Goal: Task Accomplishment & Management: Use online tool/utility

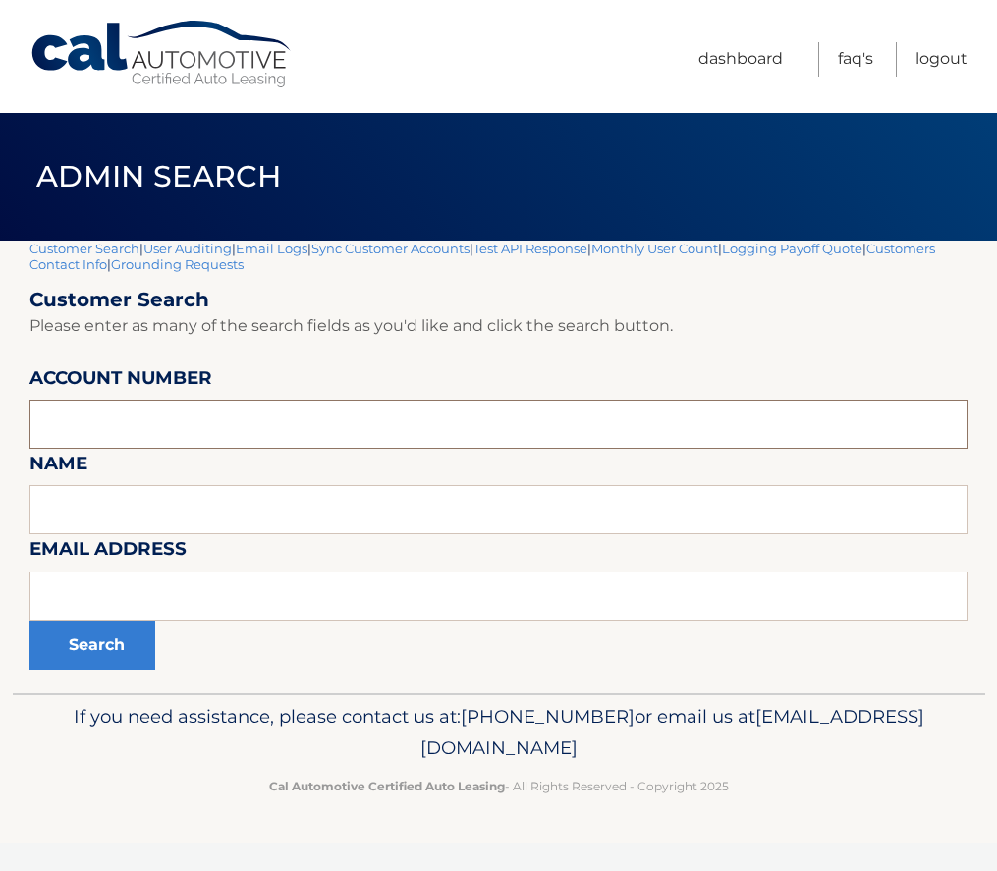
click at [132, 433] on input "text" at bounding box center [498, 424] width 938 height 49
type input "44455972713"
click at [29, 621] on button "Search" at bounding box center [92, 645] width 126 height 49
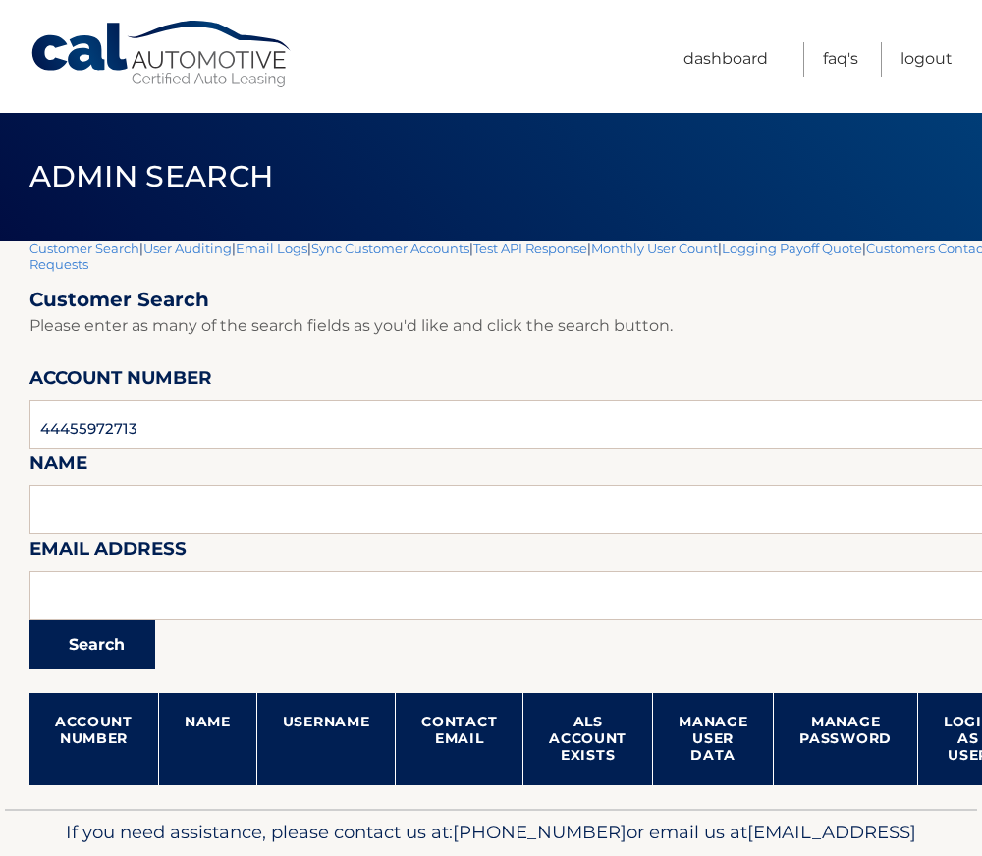
click at [107, 642] on button "Search" at bounding box center [92, 645] width 126 height 49
click at [100, 435] on input "44455972713" at bounding box center [579, 424] width 1101 height 49
type input "44455917559"
click at [29, 621] on button "Search" at bounding box center [92, 645] width 126 height 49
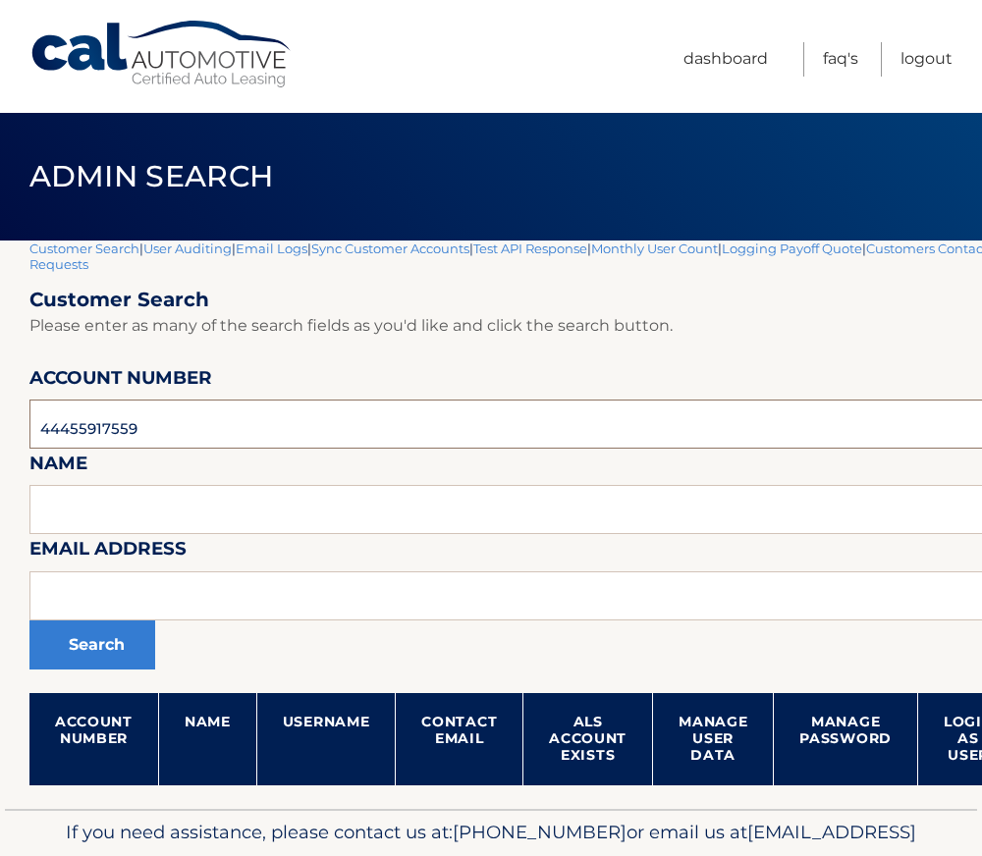
click at [128, 423] on input "44455917559" at bounding box center [579, 424] width 1101 height 49
type input "44455928416"
click at [29, 621] on button "Search" at bounding box center [92, 645] width 126 height 49
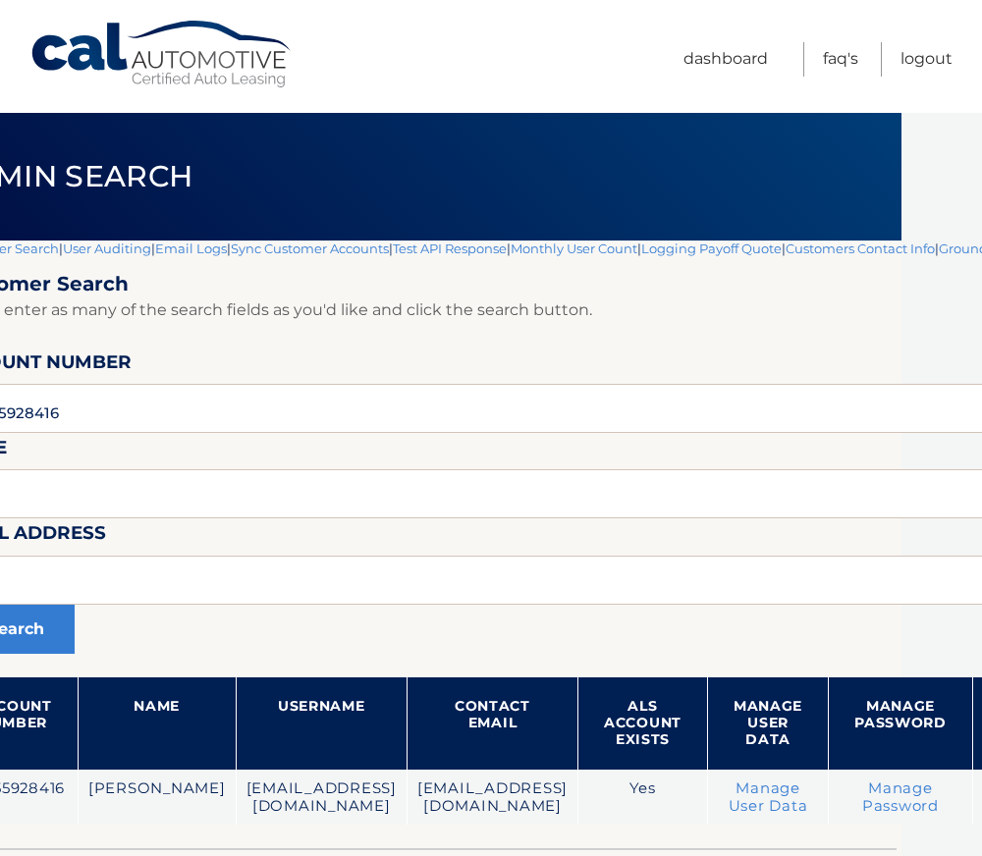
scroll to position [0, 104]
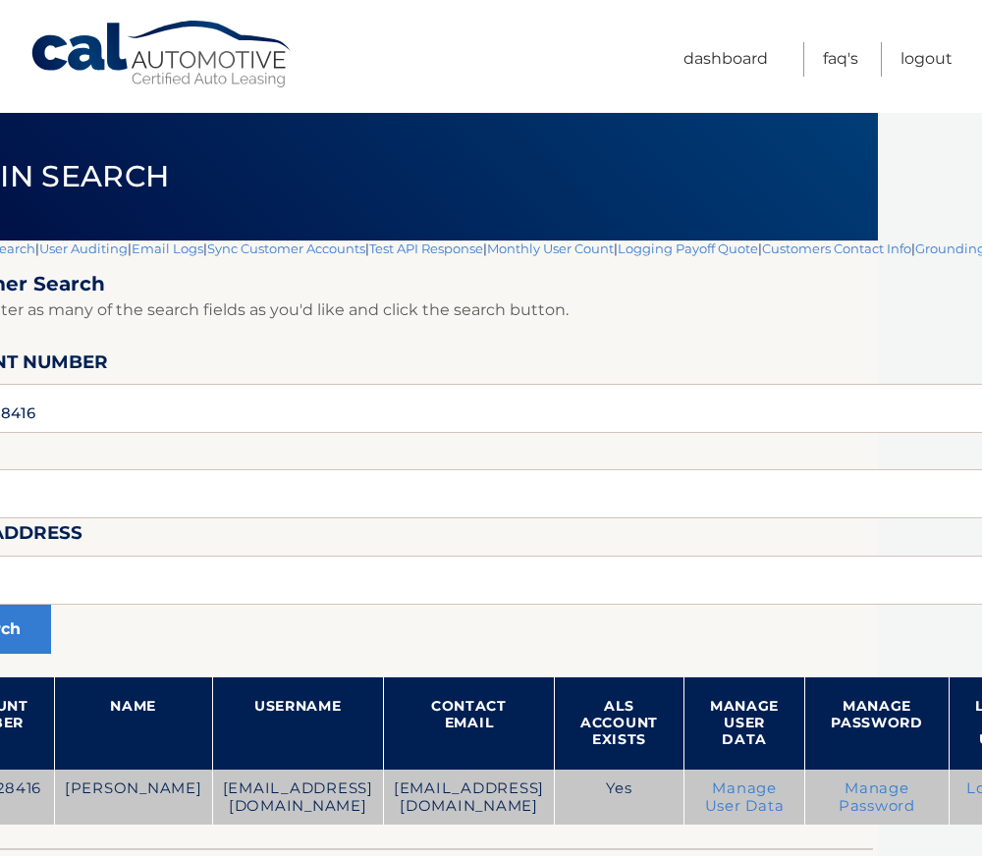
click at [966, 799] on link "Login as User" at bounding box center [999, 797] width 67 height 35
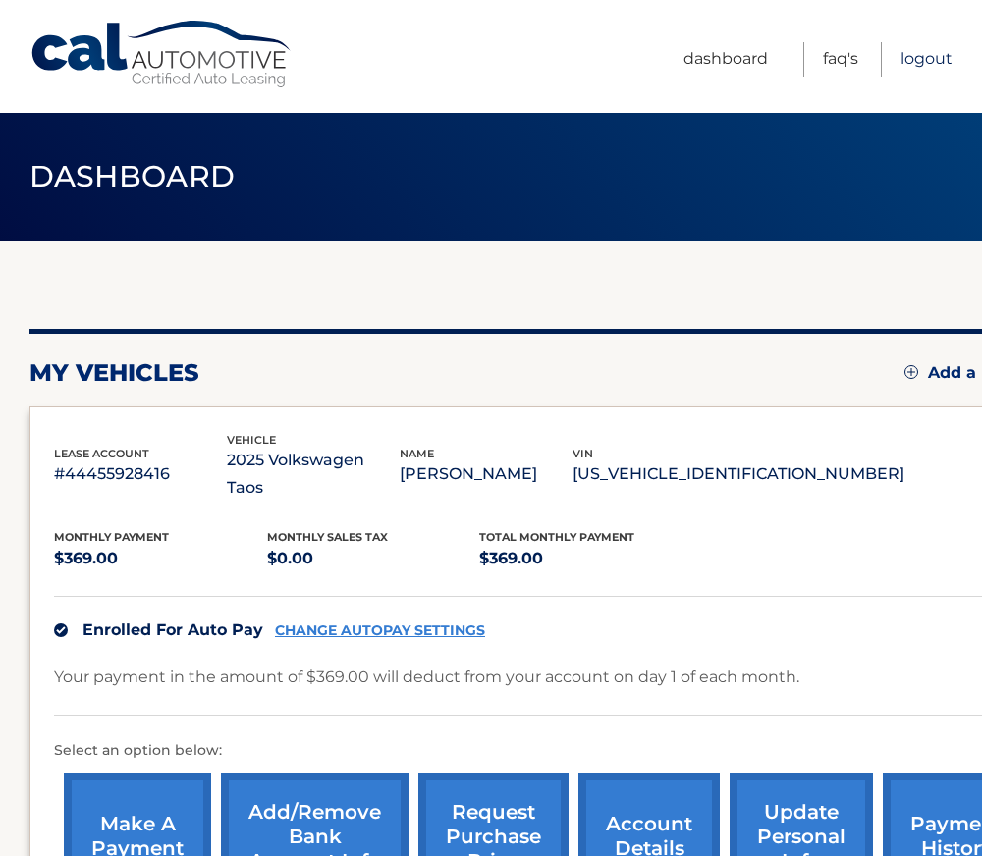
click at [934, 61] on link "Logout" at bounding box center [927, 59] width 52 height 34
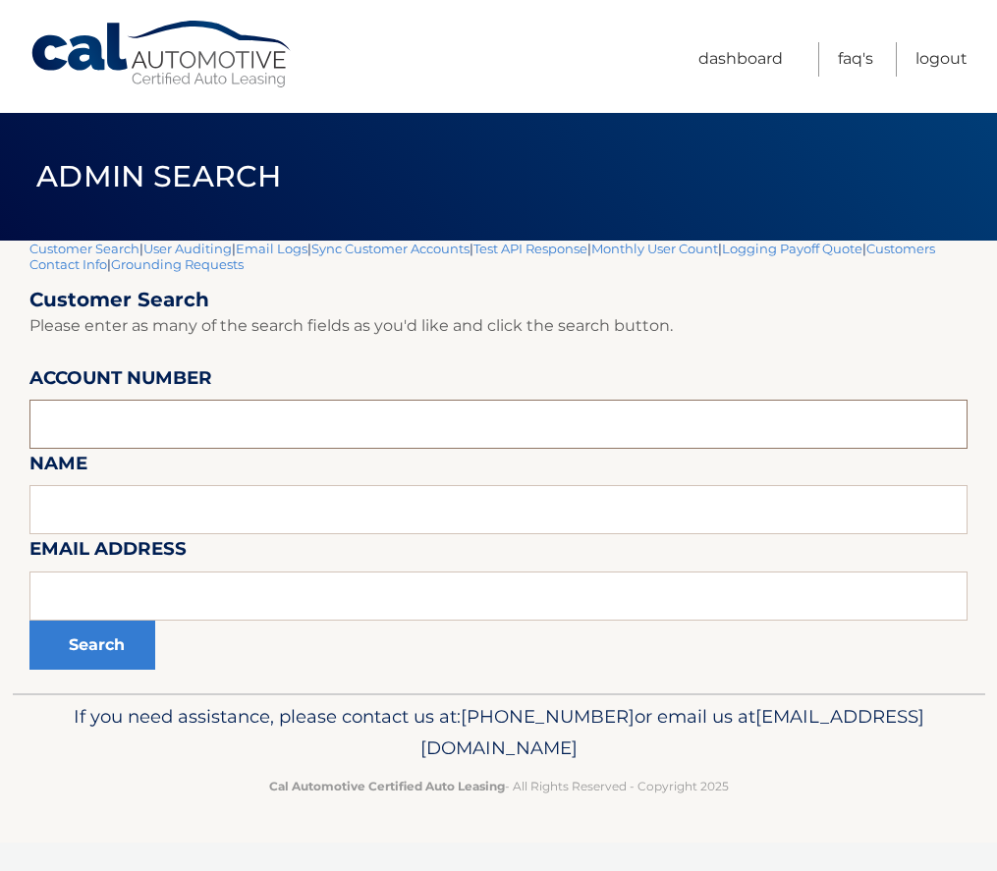
click at [216, 428] on input "text" at bounding box center [498, 424] width 938 height 49
type input "44455941429"
click at [29, 621] on button "Search" at bounding box center [92, 645] width 126 height 49
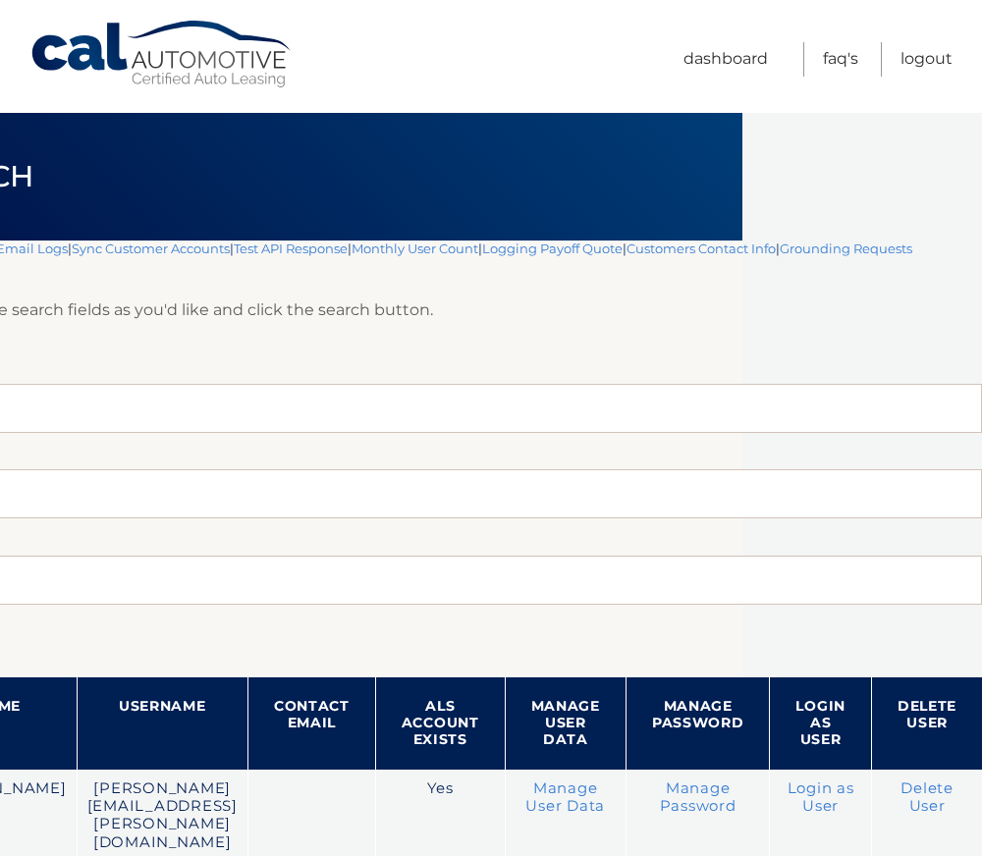
scroll to position [0, 252]
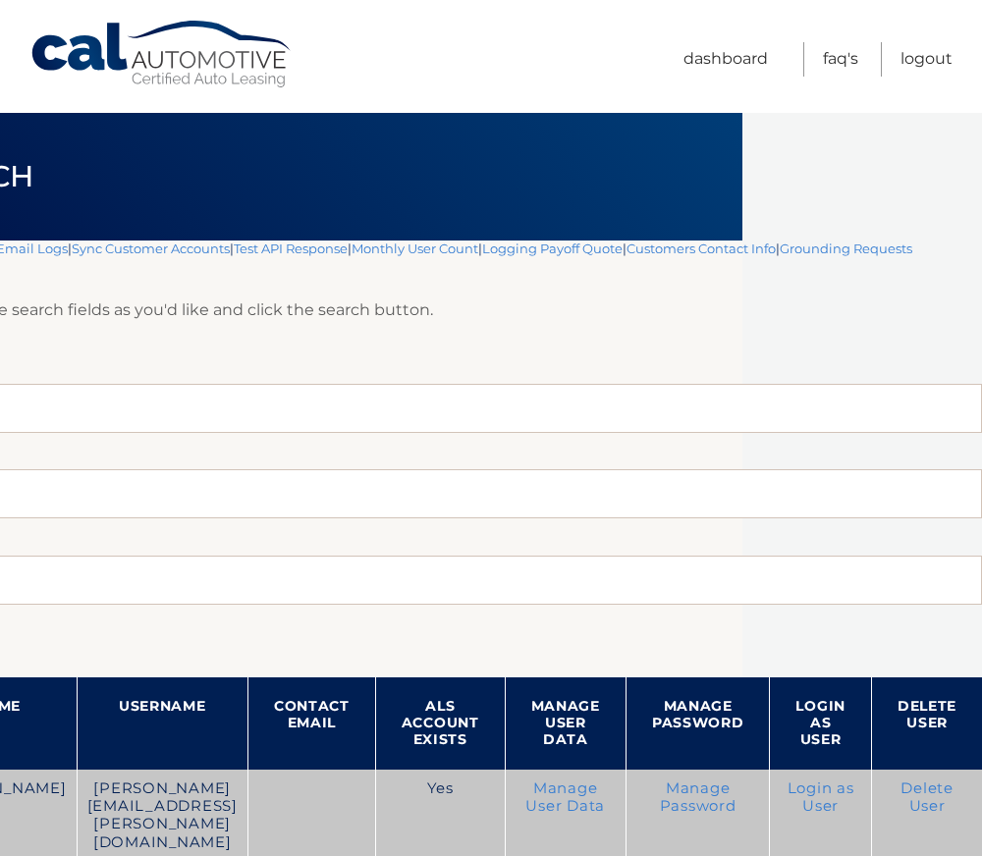
click at [802, 791] on link "Login as User" at bounding box center [821, 797] width 67 height 35
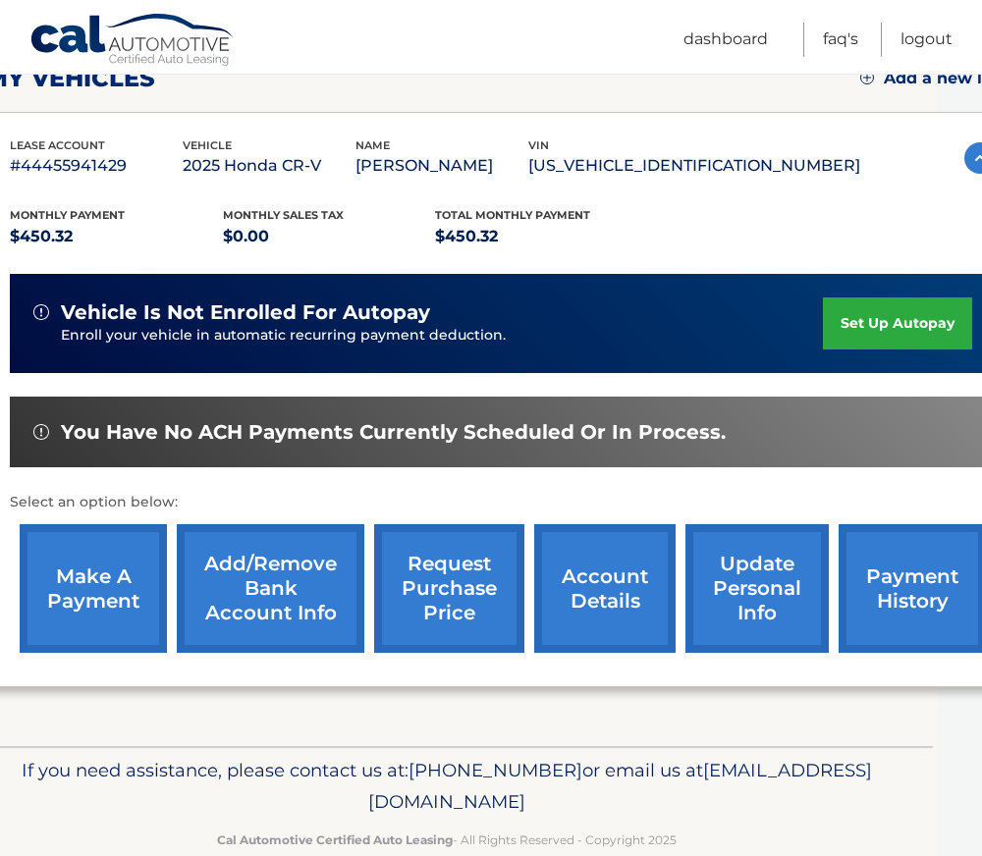
scroll to position [295, 79]
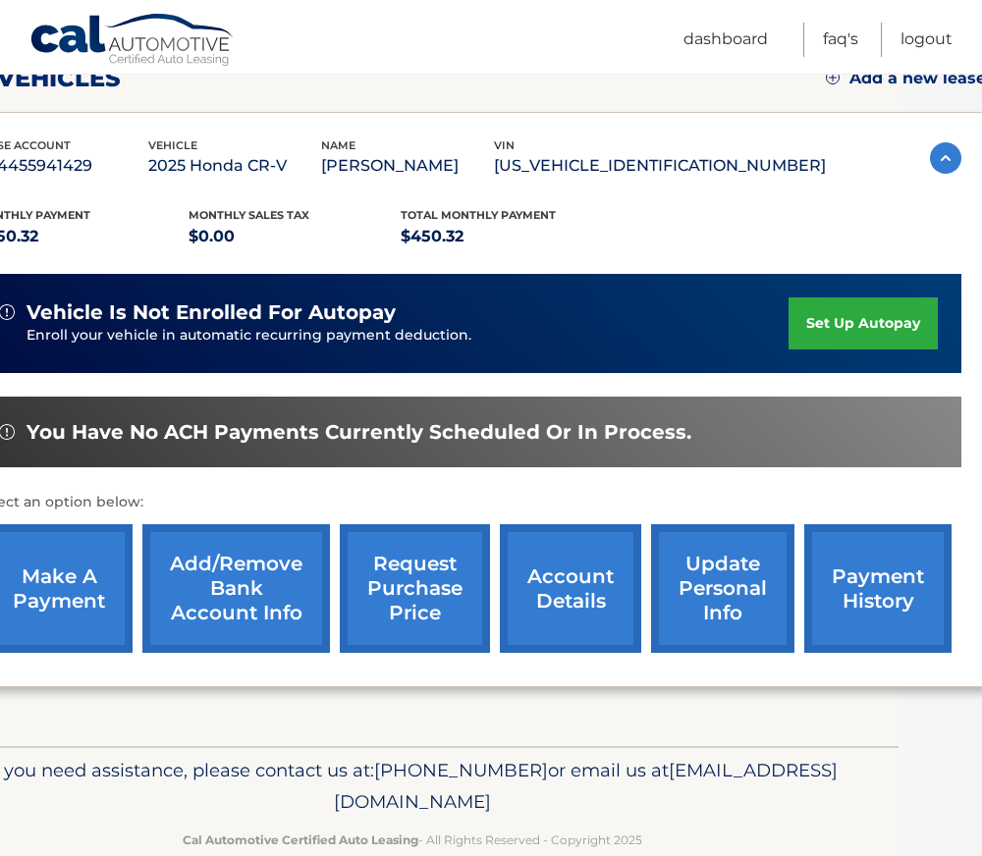
click at [856, 582] on link "payment history" at bounding box center [877, 588] width 147 height 129
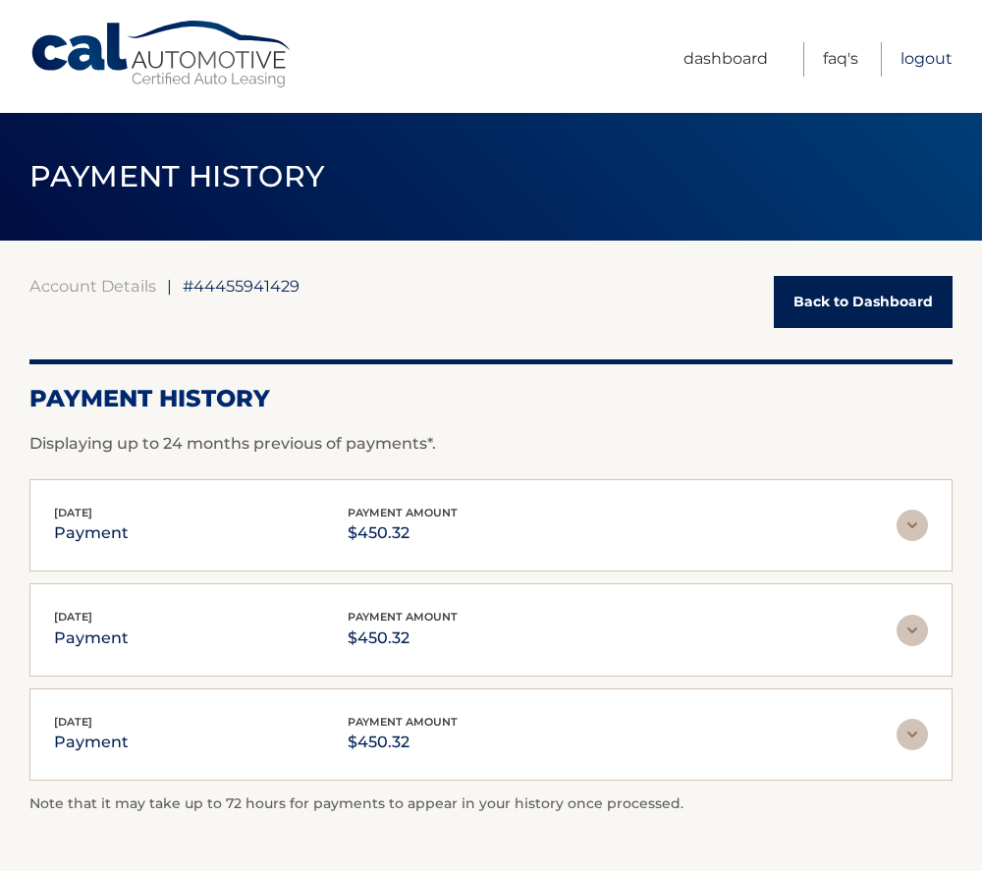
click at [933, 53] on link "Logout" at bounding box center [927, 59] width 52 height 34
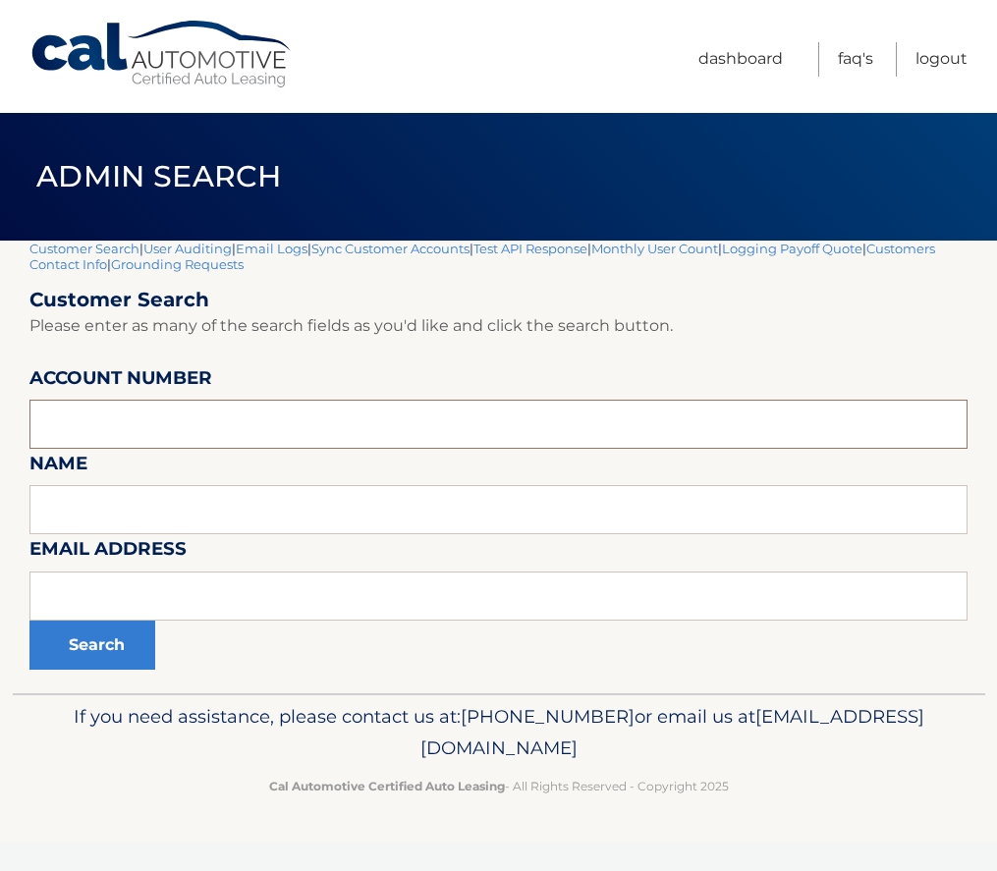
click at [144, 434] on input "text" at bounding box center [498, 424] width 938 height 49
type input "44455964782"
click at [29, 621] on button "Search" at bounding box center [92, 645] width 126 height 49
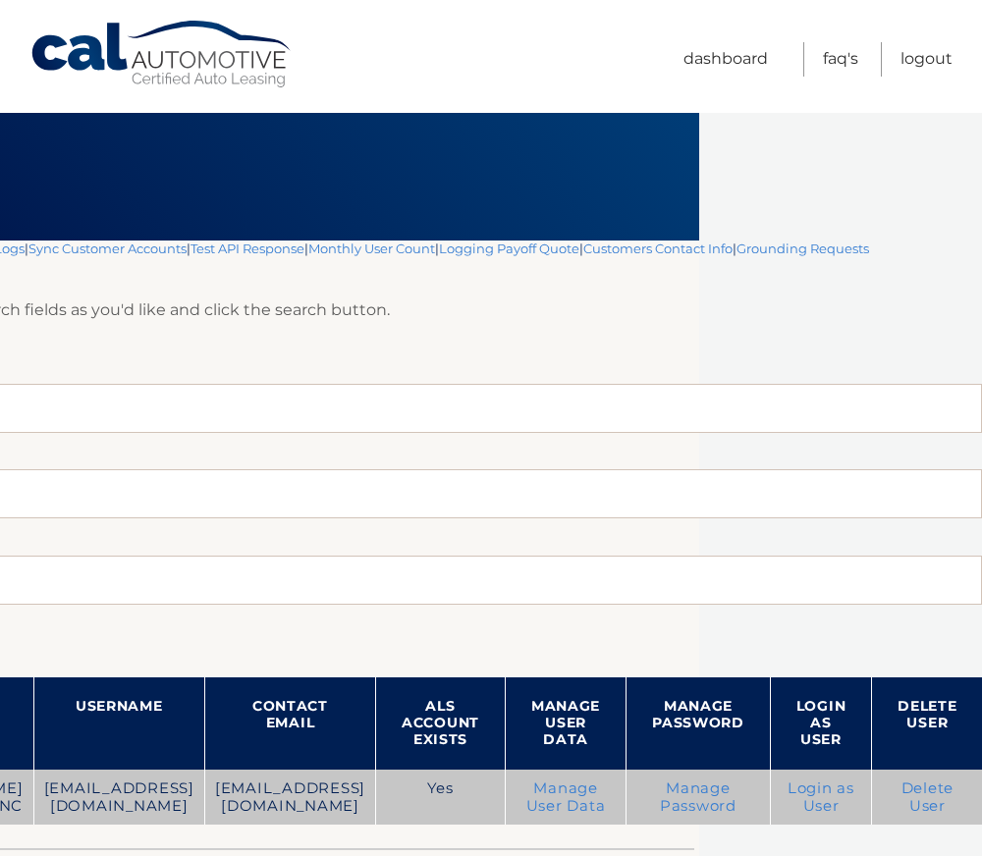
scroll to position [0, 350]
click at [854, 790] on link "Login as User" at bounding box center [821, 797] width 67 height 35
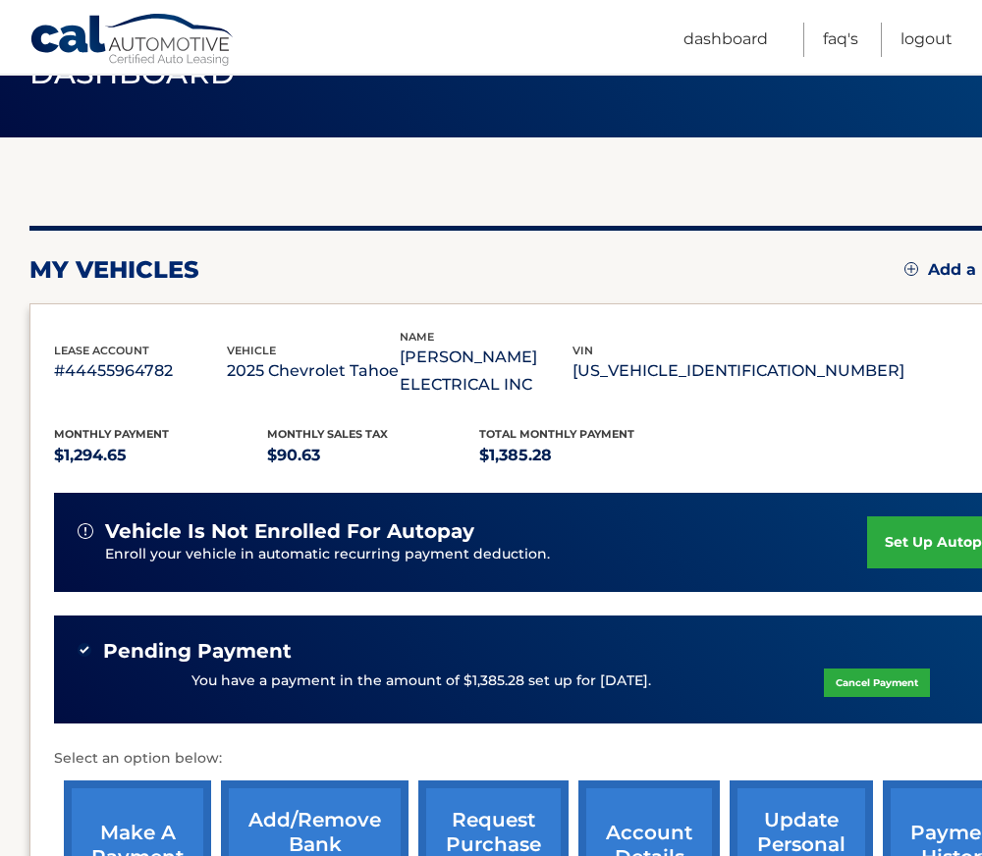
scroll to position [371, 0]
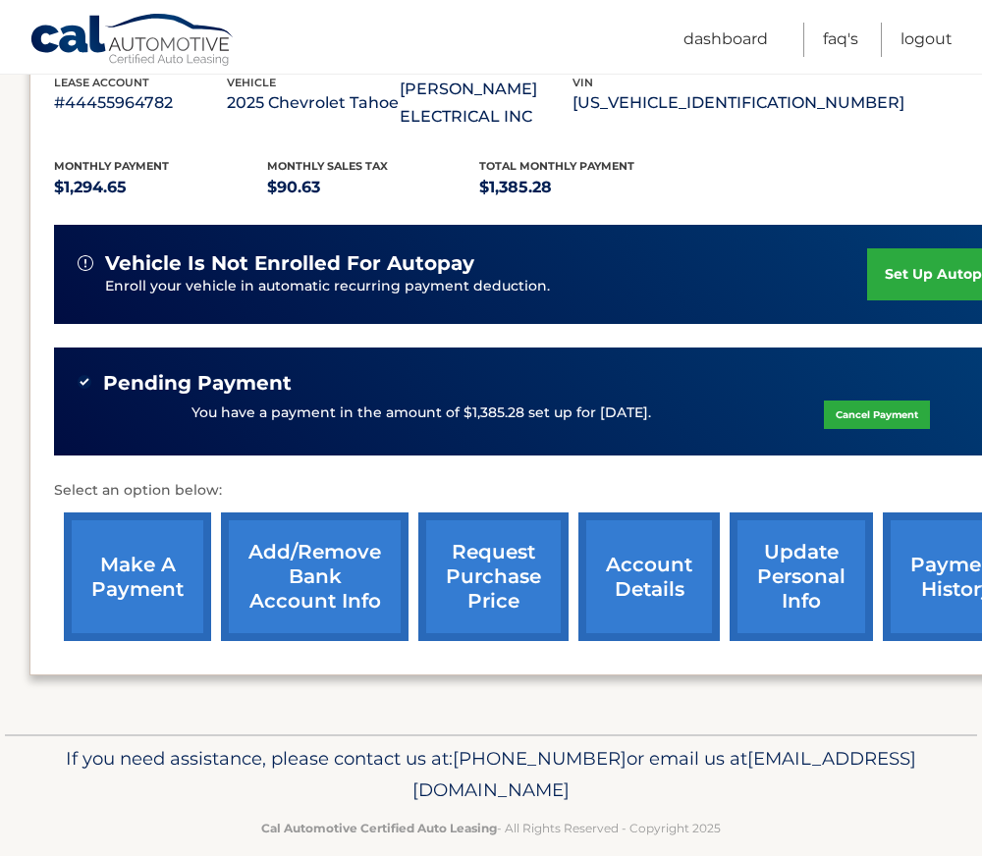
click at [103, 97] on p "#44455964782" at bounding box center [140, 102] width 173 height 27
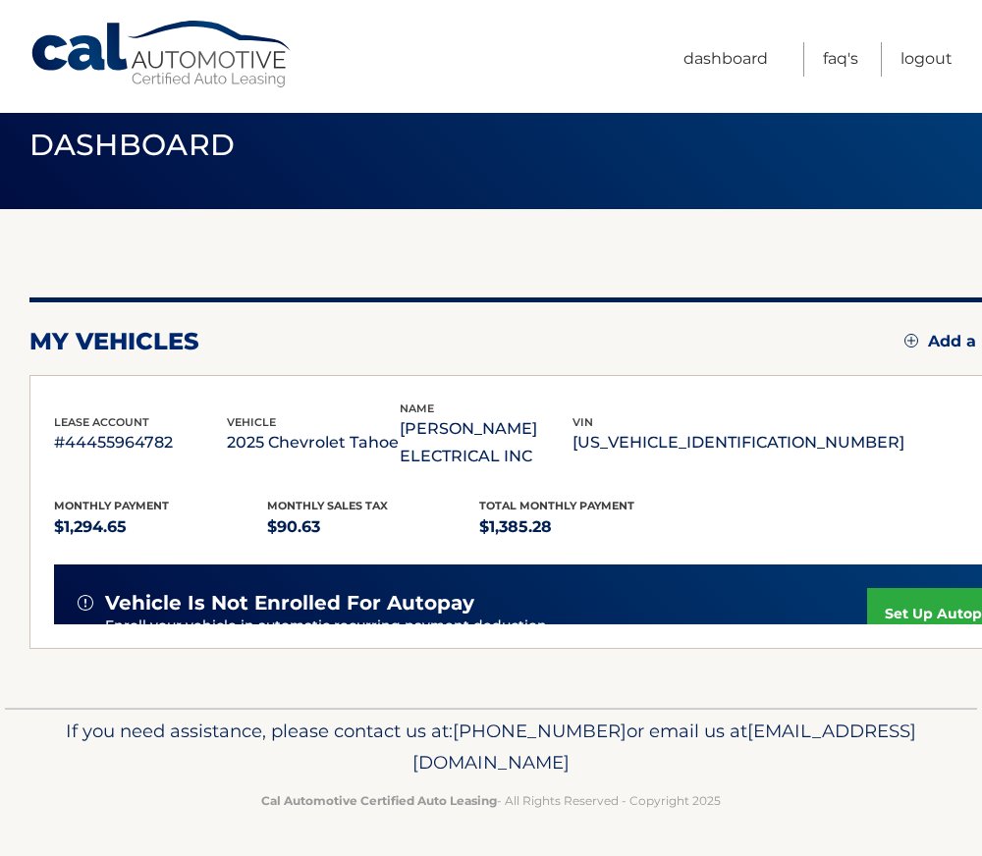
scroll to position [4, 0]
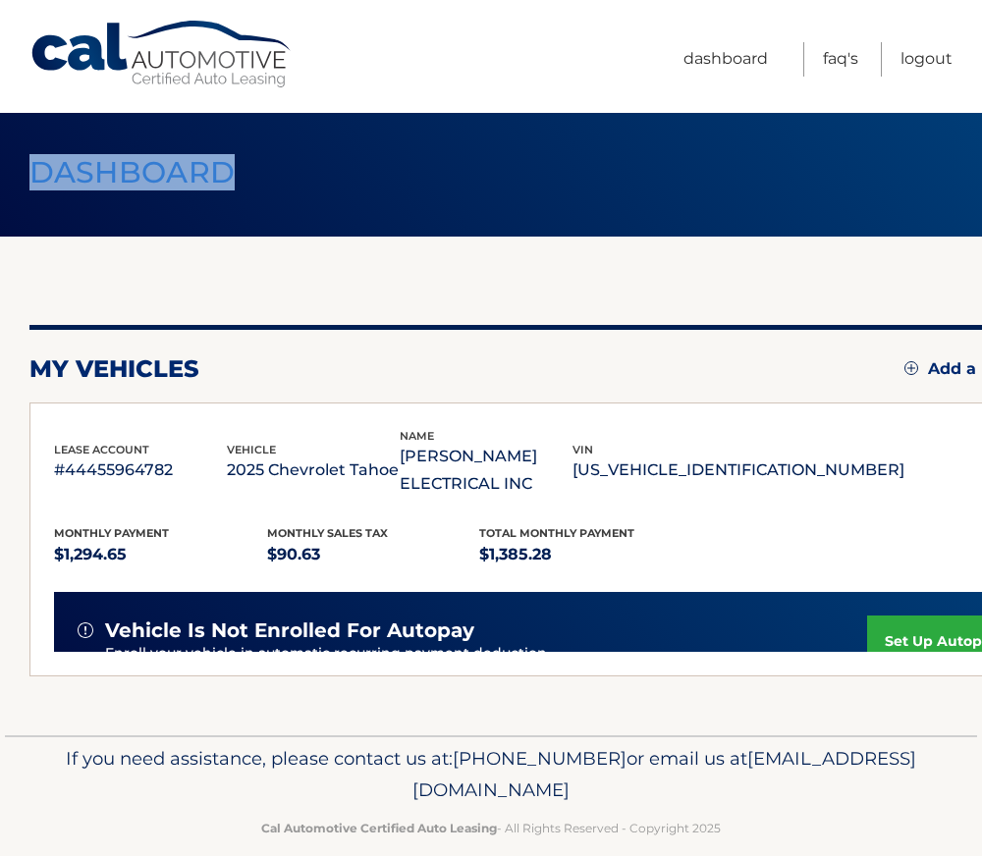
click at [103, 97] on main "Dashboard my vehicles Add a new lease lease account #44455964782 vehicle 2025 C…" at bounding box center [491, 365] width 982 height 739
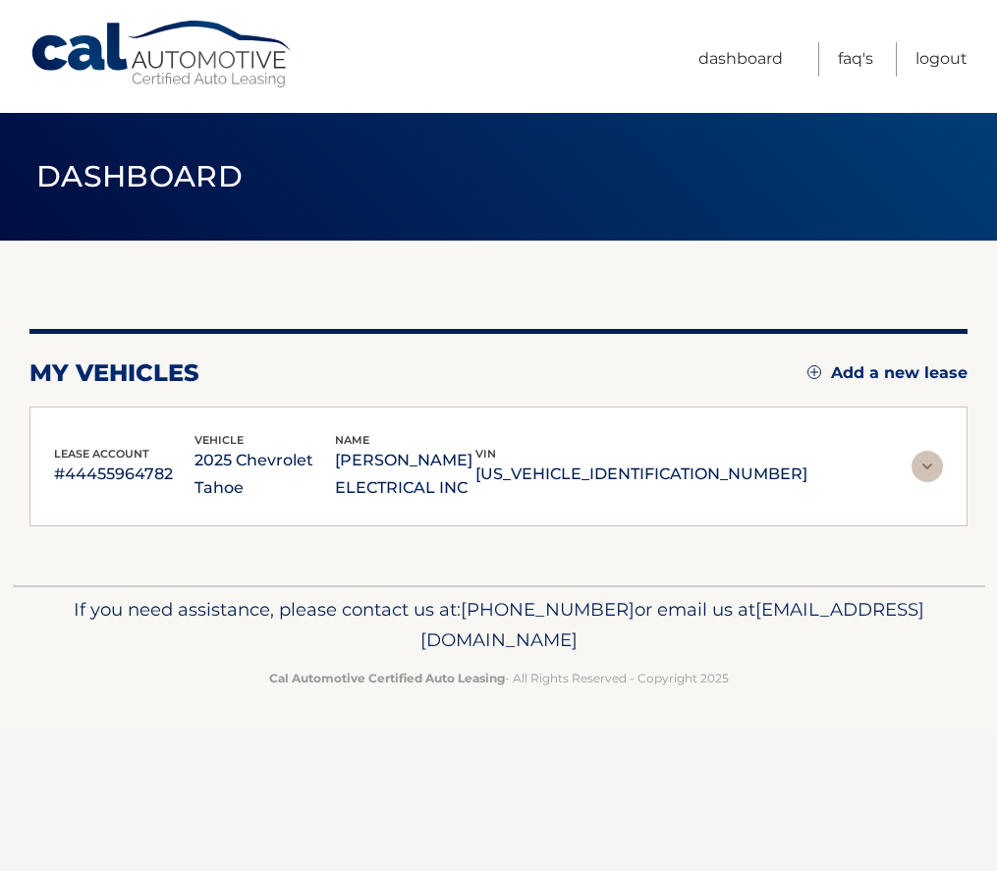
click at [97, 476] on p "#44455964782" at bounding box center [124, 474] width 140 height 27
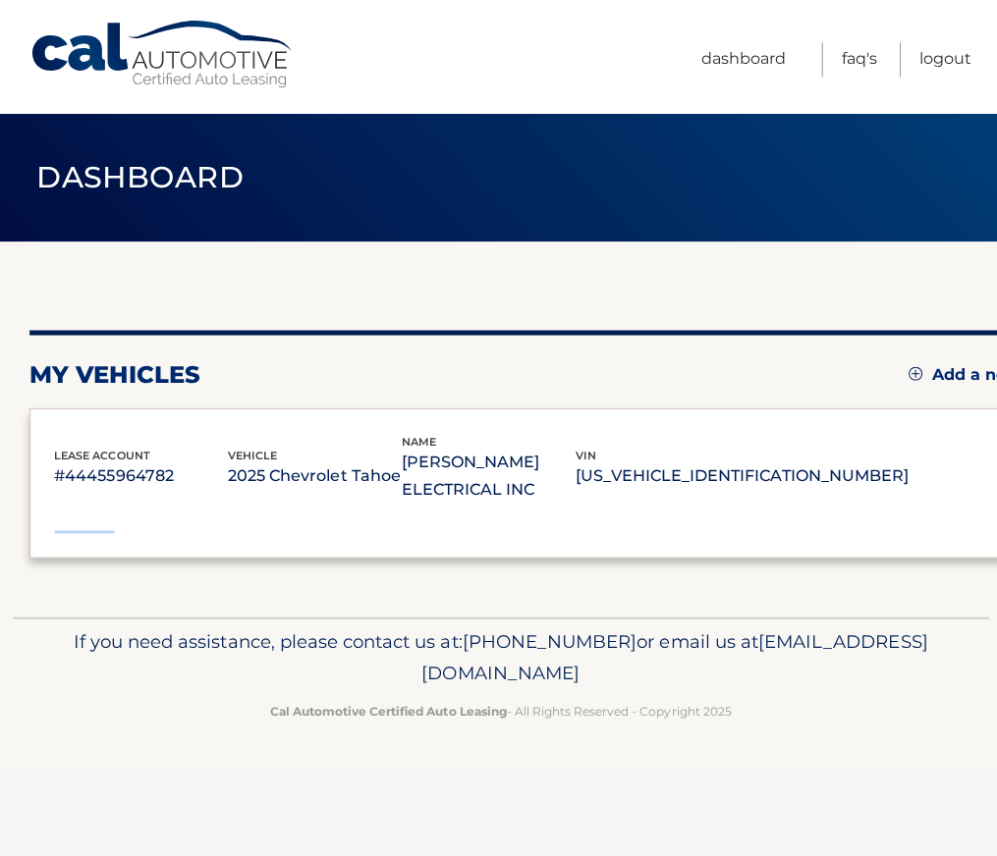
click at [97, 502] on div "Monthly Payment $1,294.65 Monthly sales Tax $90.63 Total Monthly Payment $1,385…" at bounding box center [547, 516] width 986 height 29
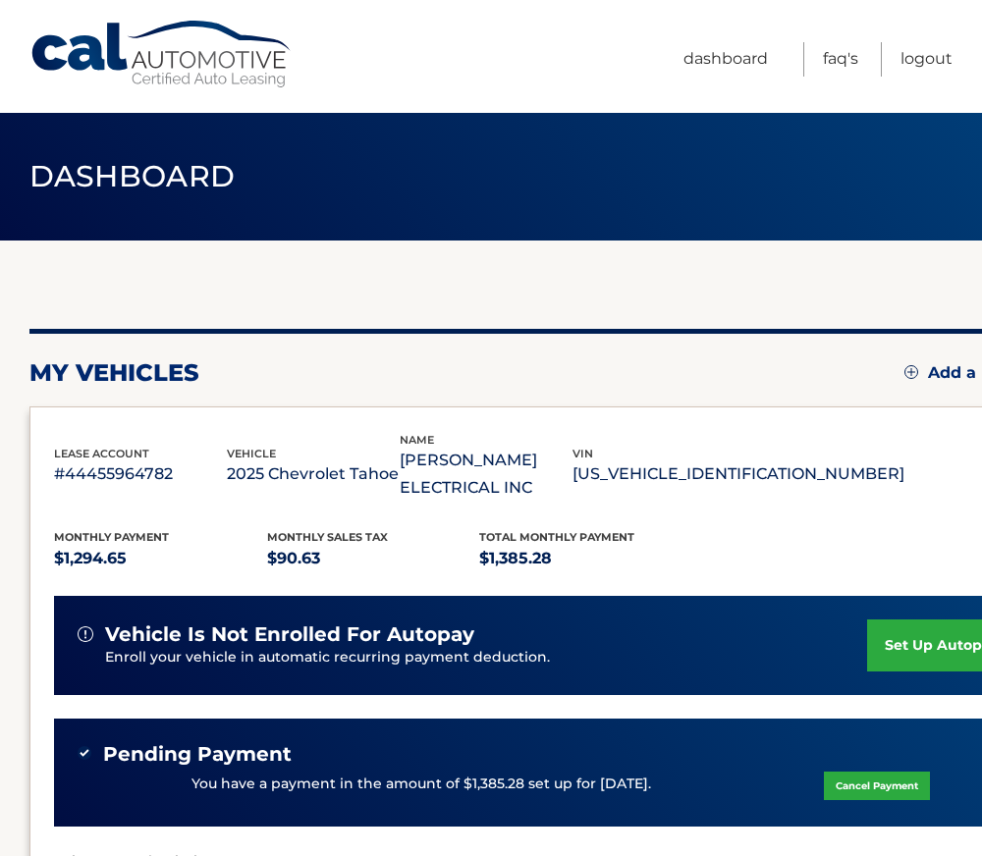
drag, startPoint x: 97, startPoint y: 476, endPoint x: 96, endPoint y: 454, distance: 22.6
click at [96, 461] on p "#44455964782" at bounding box center [140, 474] width 173 height 27
copy p "44455964782"
